Goal: Register for event/course

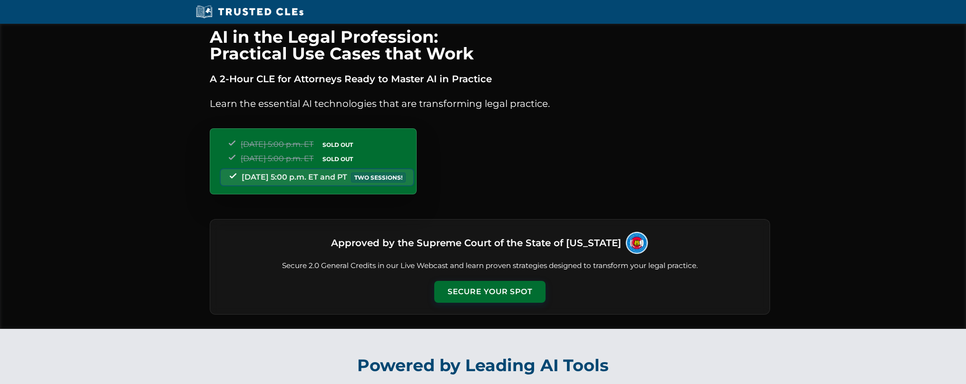
click at [481, 290] on button "Secure Your Spot" at bounding box center [489, 292] width 111 height 22
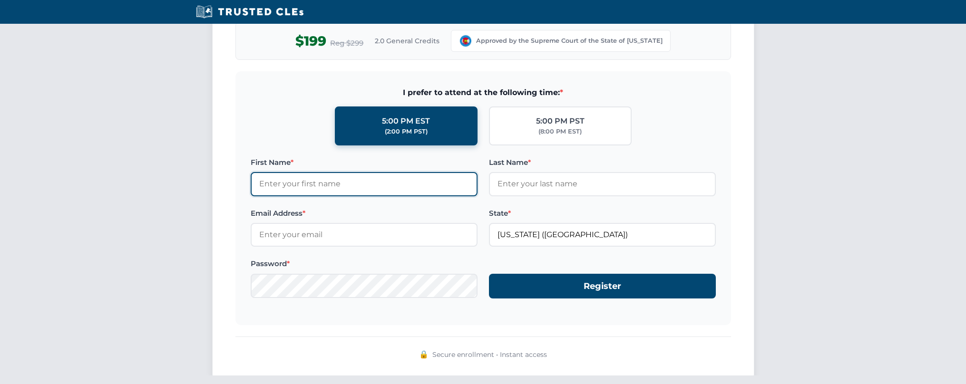
scroll to position [880, 0]
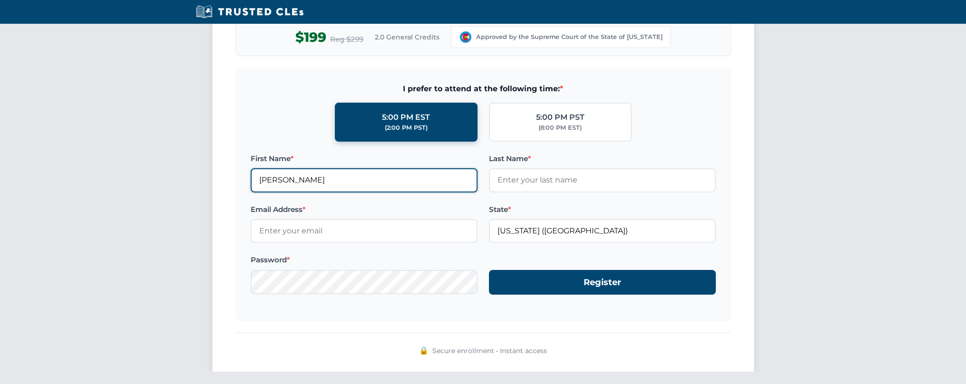
type input "[PERSON_NAME]"
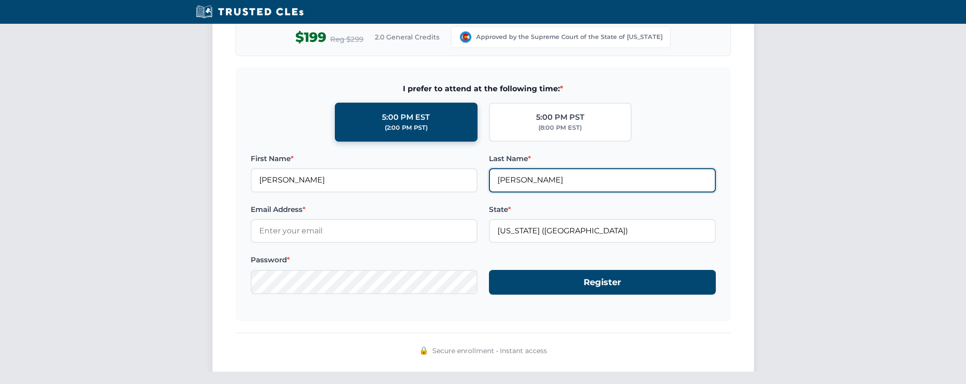
type input "[PERSON_NAME]"
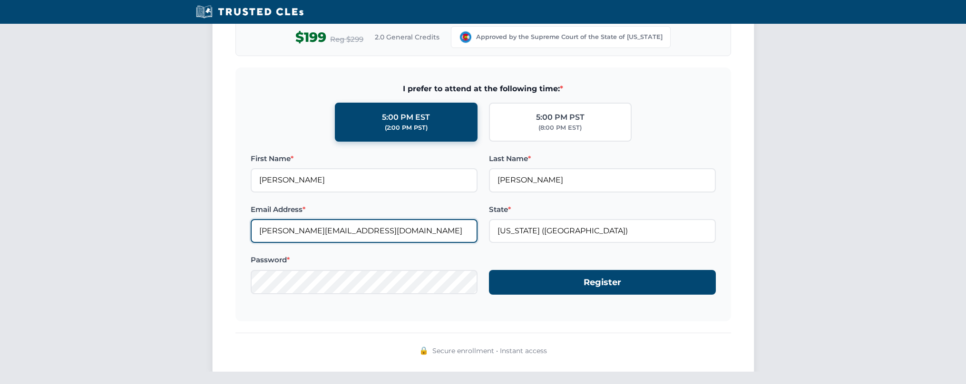
type input "[PERSON_NAME][EMAIL_ADDRESS][DOMAIN_NAME]"
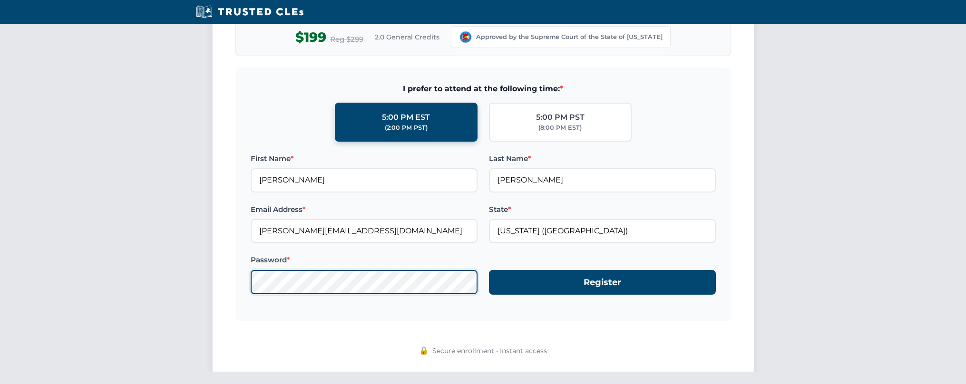
click at [602, 278] on button "Register" at bounding box center [602, 282] width 227 height 25
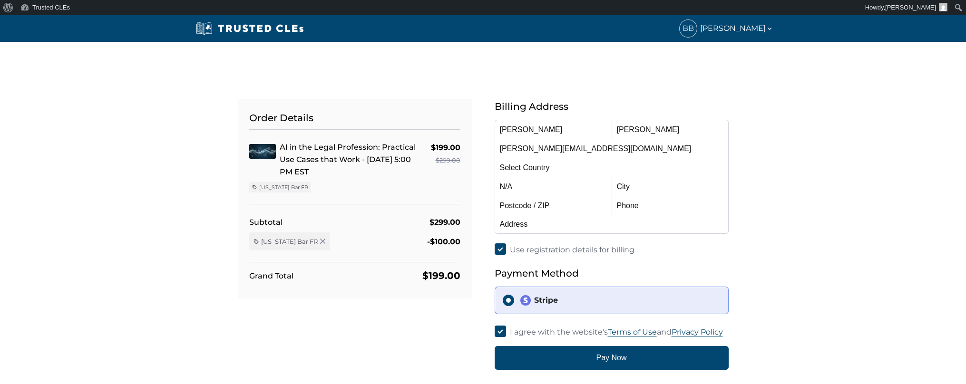
select select "[GEOGRAPHIC_DATA]"
select select "[US_STATE]"
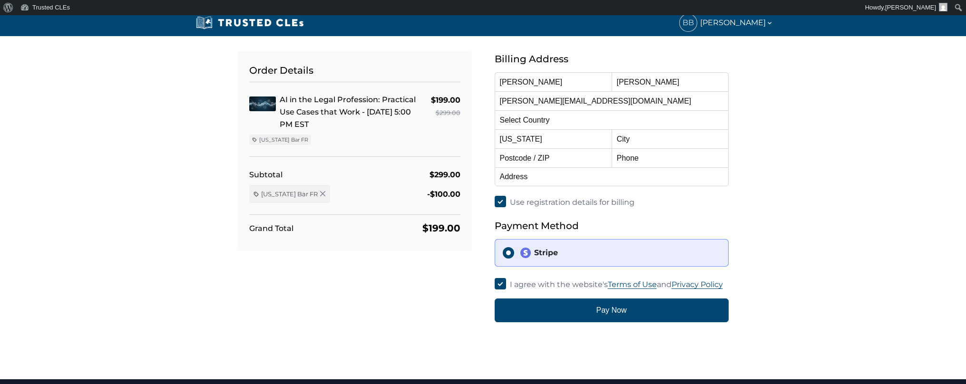
scroll to position [48, 0]
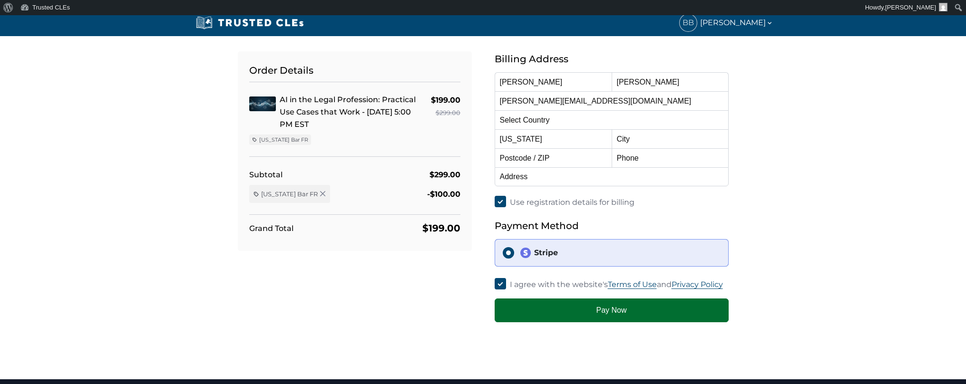
click at [566, 313] on button "Pay Now" at bounding box center [612, 311] width 234 height 24
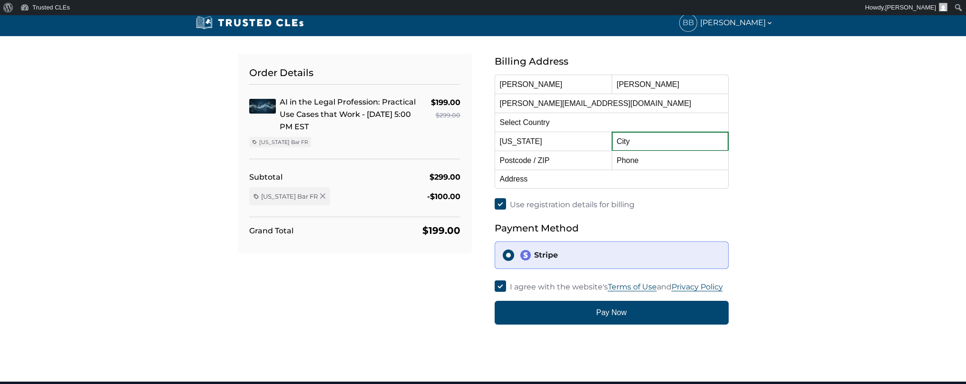
click at [690, 143] on input "text" at bounding box center [670, 141] width 117 height 19
click at [720, 141] on input "text" at bounding box center [670, 141] width 117 height 19
type input "Littleton"
type input "9707996145"
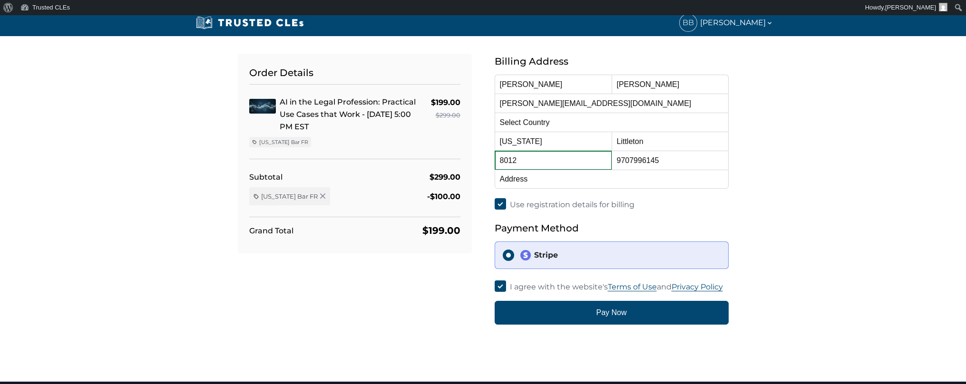
type input "80123"
type input "5514 W Prentice Circle"
type input "80123"
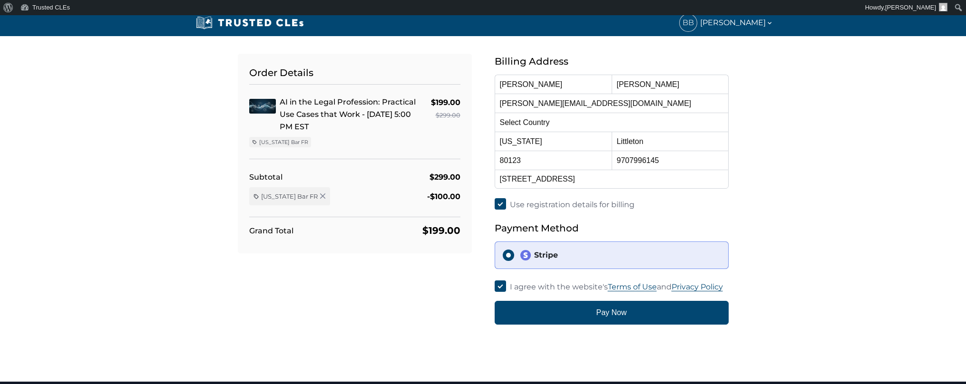
click at [713, 204] on div "Use registration details for billing" at bounding box center [612, 204] width 234 height 13
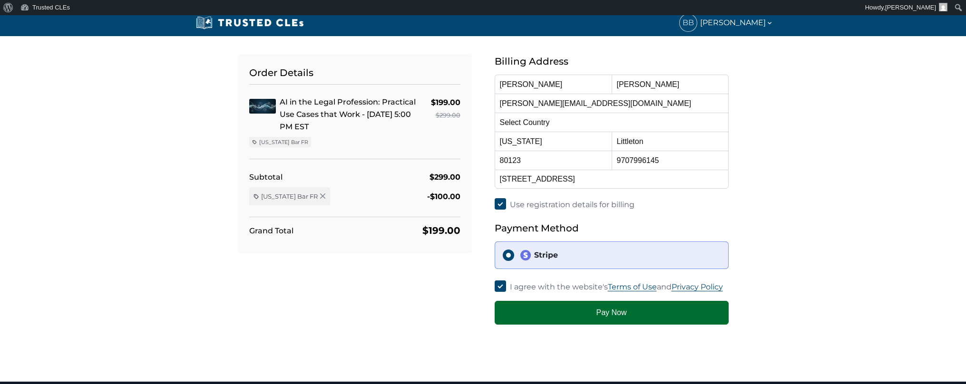
click at [551, 309] on button "Pay Now" at bounding box center [612, 313] width 234 height 24
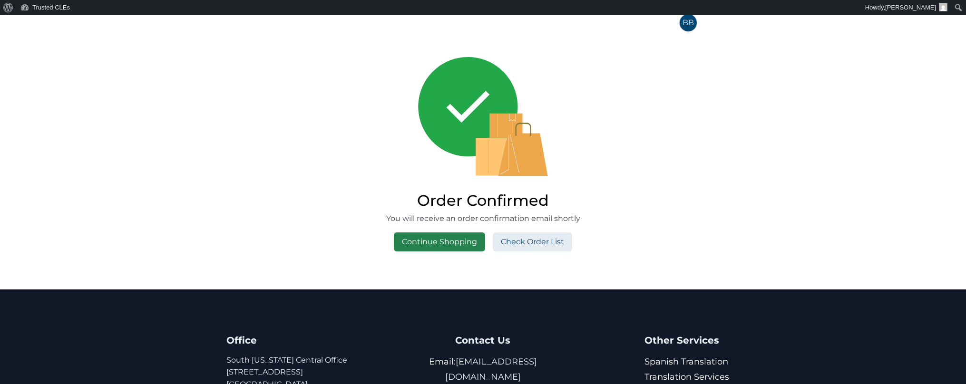
click at [451, 240] on link "Continue Shopping" at bounding box center [439, 242] width 91 height 19
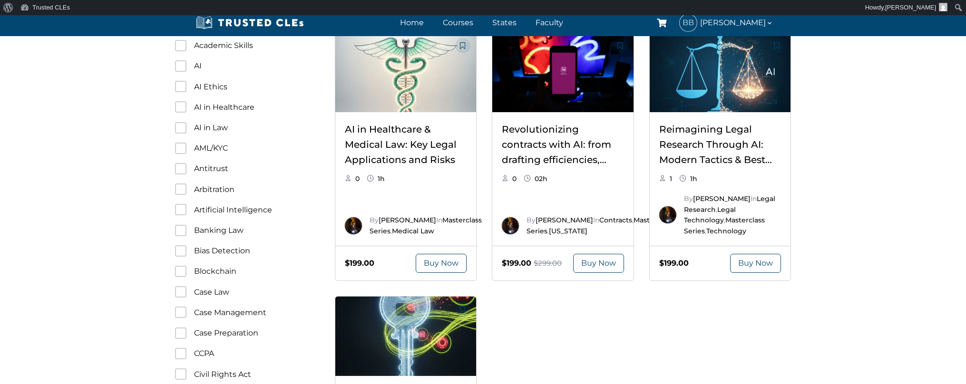
scroll to position [582, 0]
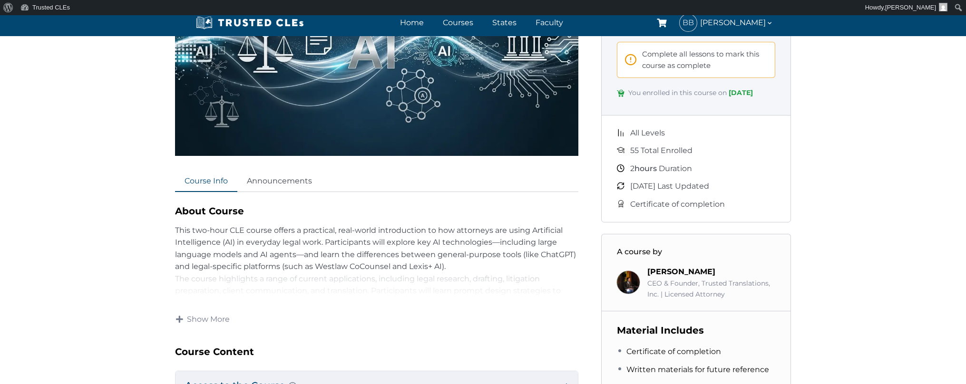
scroll to position [219, 0]
